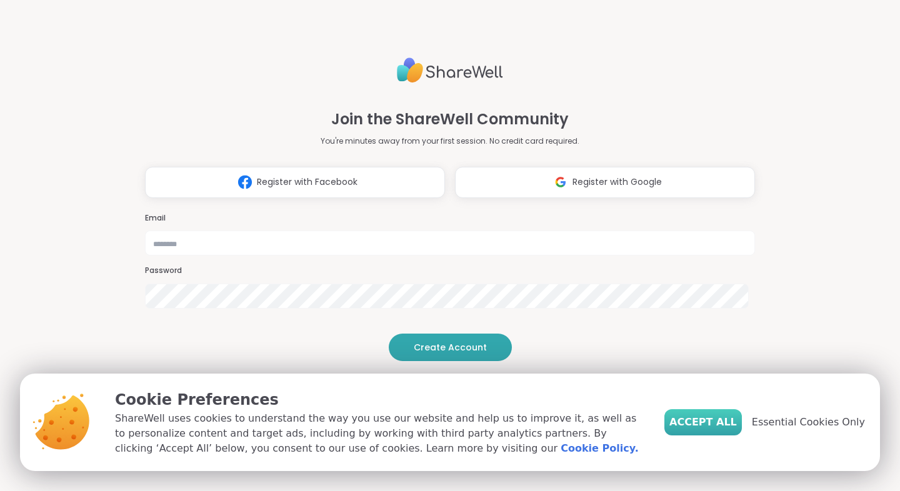
click at [717, 422] on span "Accept All" at bounding box center [702, 422] width 67 height 15
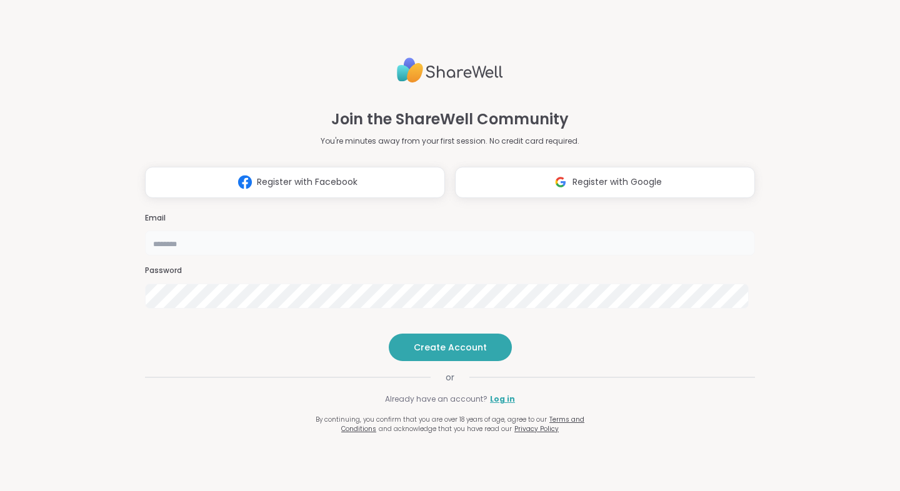
click at [477, 231] on input "email" at bounding box center [450, 243] width 610 height 25
type input "**********"
click at [447, 354] on span "Create Account" at bounding box center [450, 347] width 73 height 12
